Goal: Task Accomplishment & Management: Manage account settings

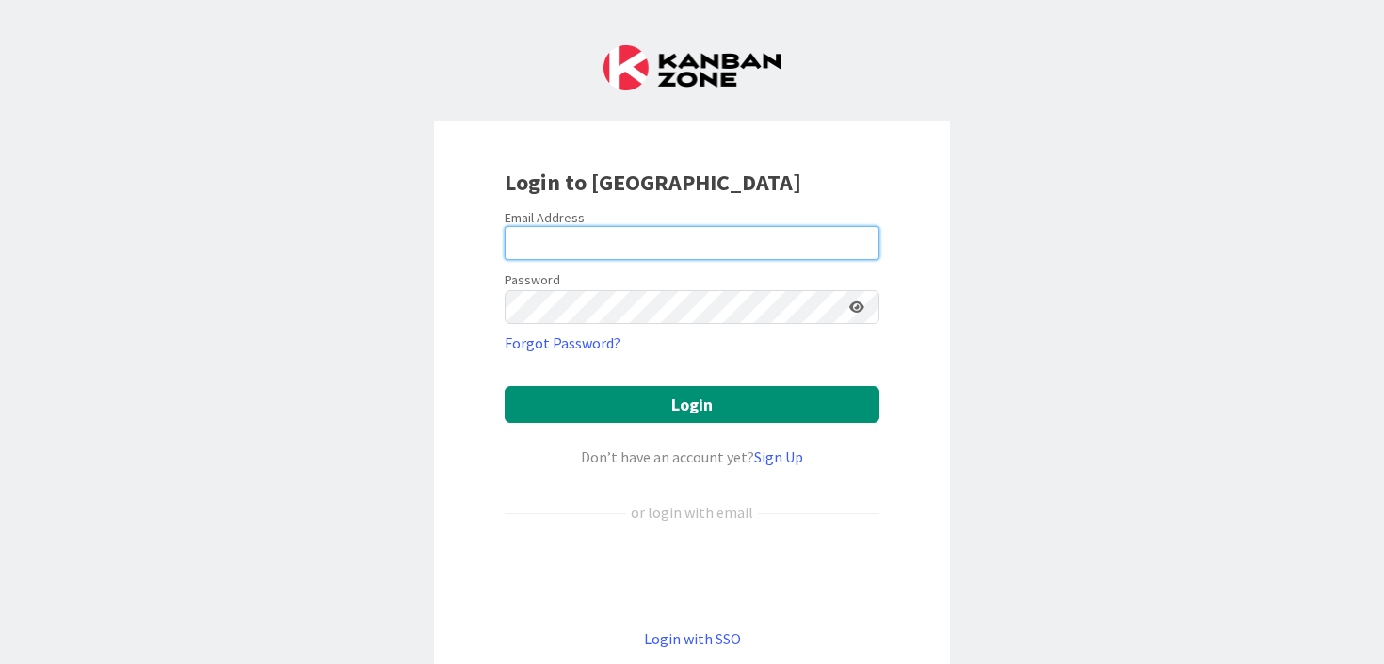
click at [661, 246] on input "email" at bounding box center [692, 243] width 375 height 34
click at [544, 243] on input "email" at bounding box center [692, 243] width 375 height 34
type input "[EMAIL_ADDRESS][DOMAIN_NAME]"
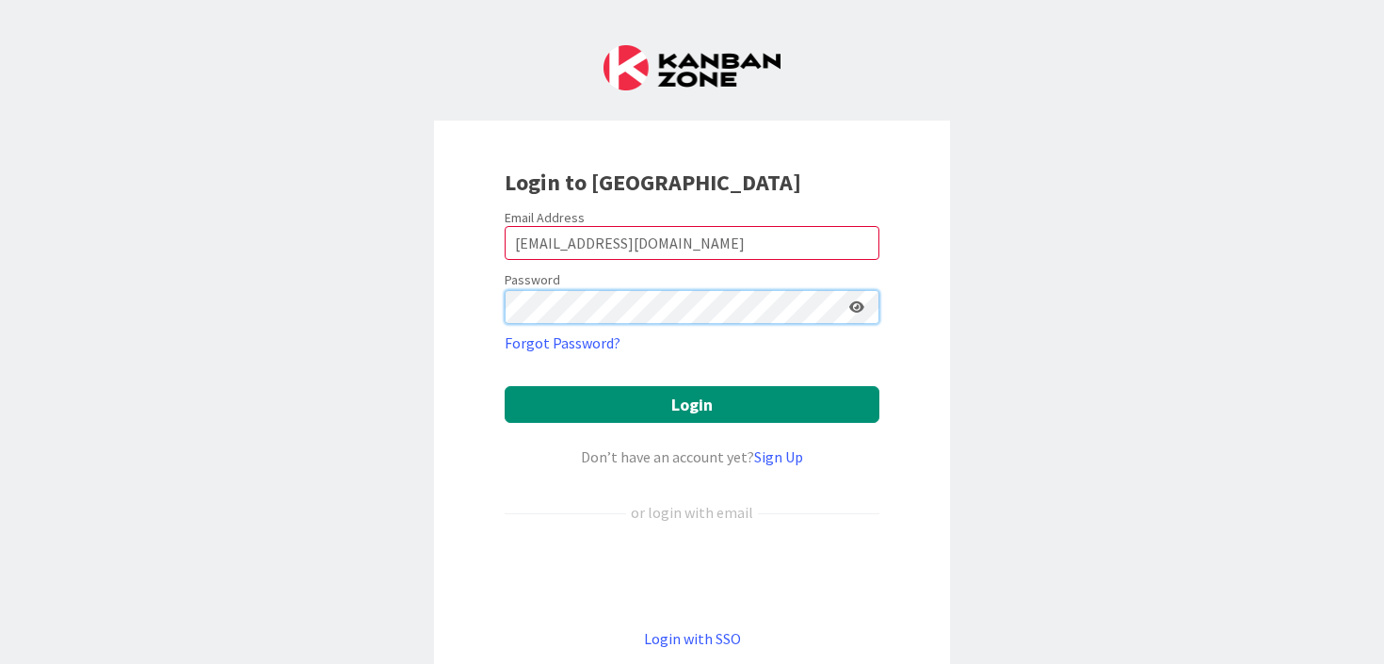
click at [505, 386] on button "Login" at bounding box center [692, 404] width 375 height 37
